Goal: Navigation & Orientation: Go to known website

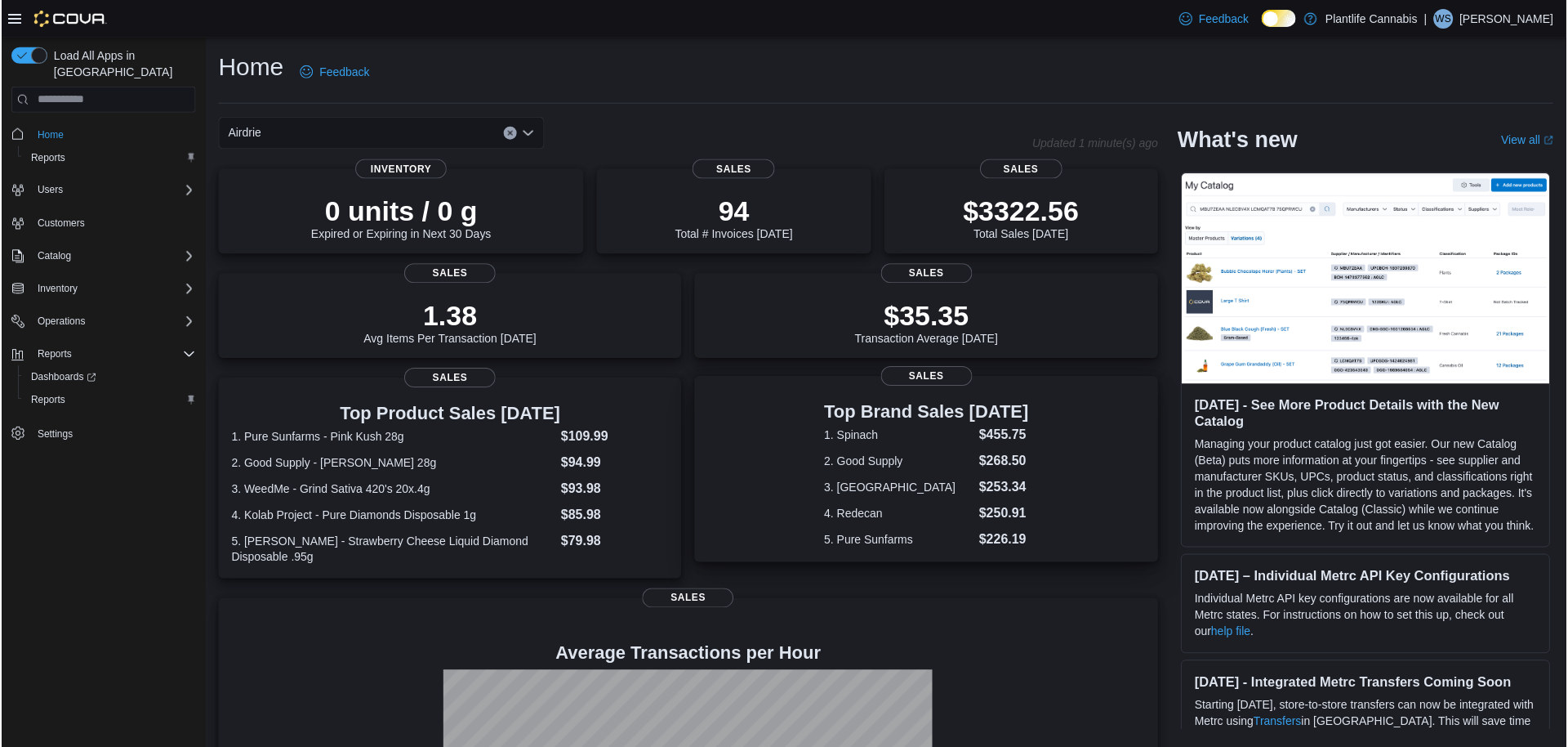
scroll to position [195, 0]
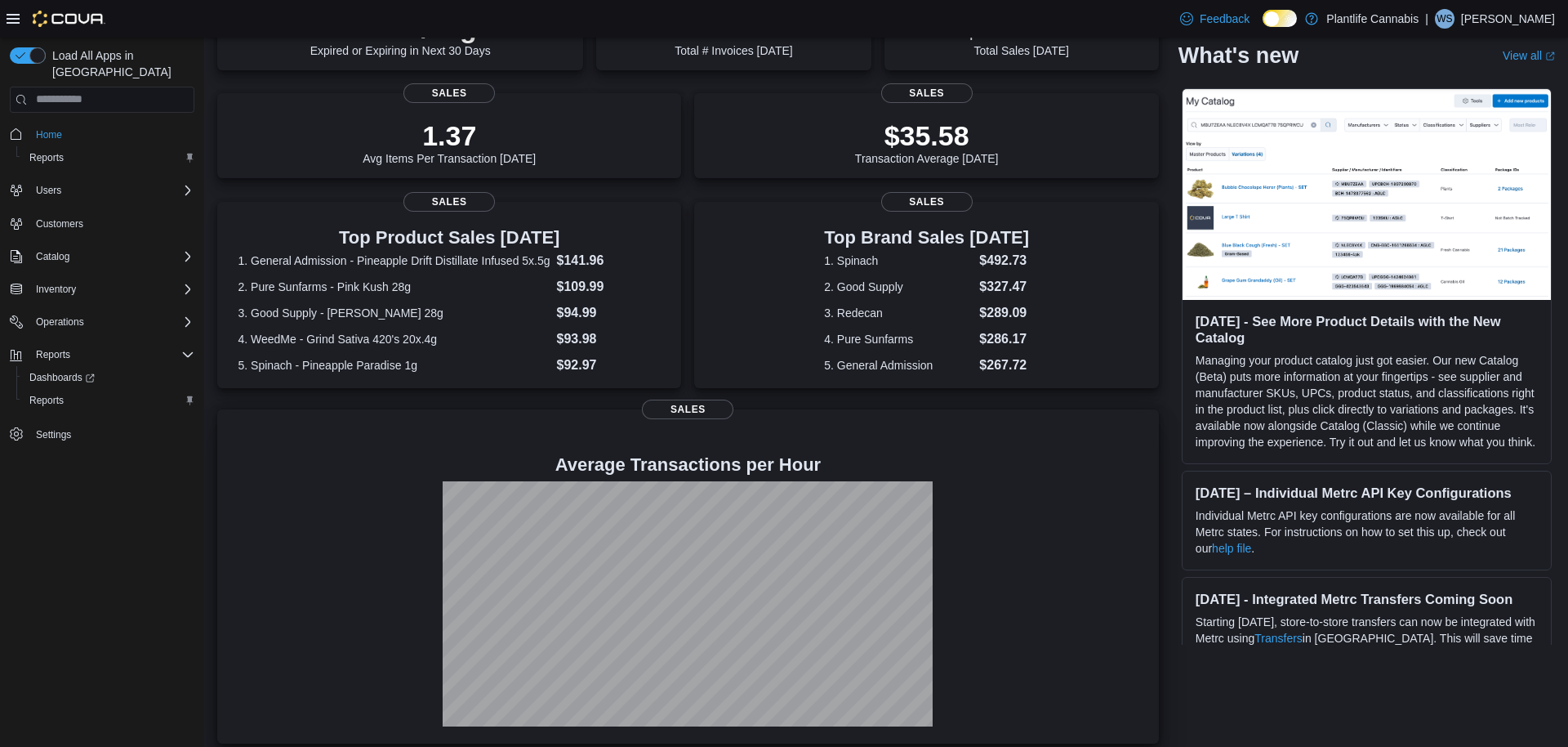
scroll to position [196, 0]
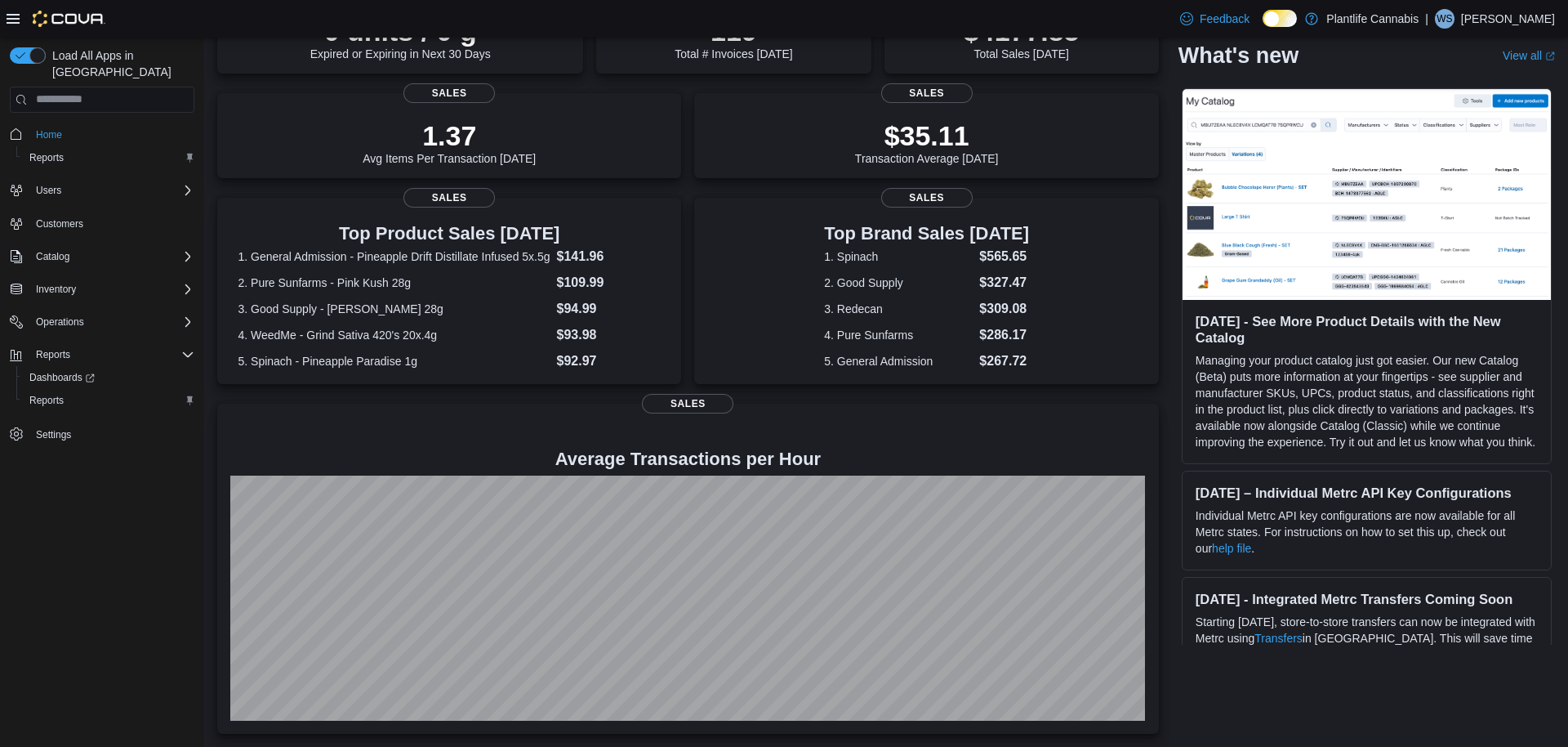
scroll to position [193, 0]
